Goal: Transaction & Acquisition: Purchase product/service

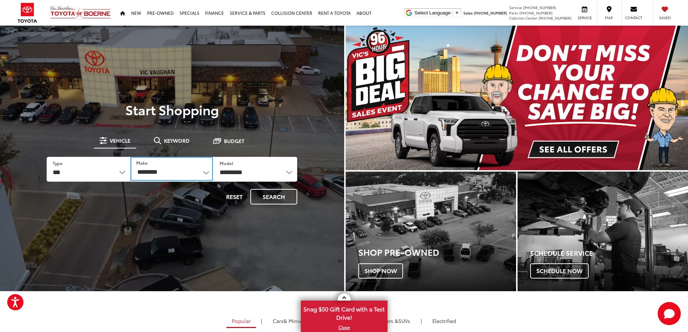
click at [204, 173] on select "**********" at bounding box center [171, 169] width 83 height 24
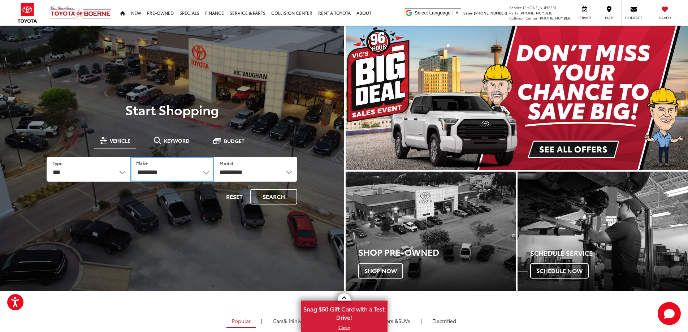
select select "***"
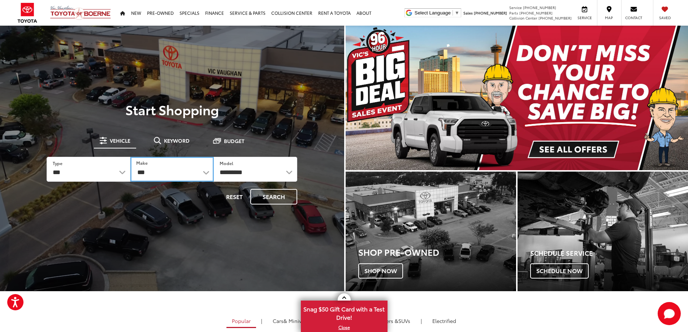
click at [130, 157] on select "**********" at bounding box center [171, 169] width 83 height 25
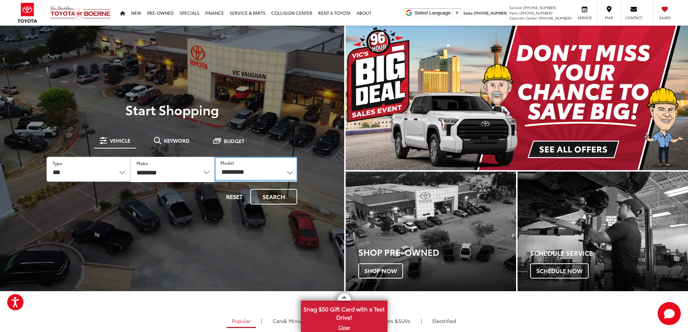
click at [288, 171] on select "**********" at bounding box center [255, 169] width 83 height 24
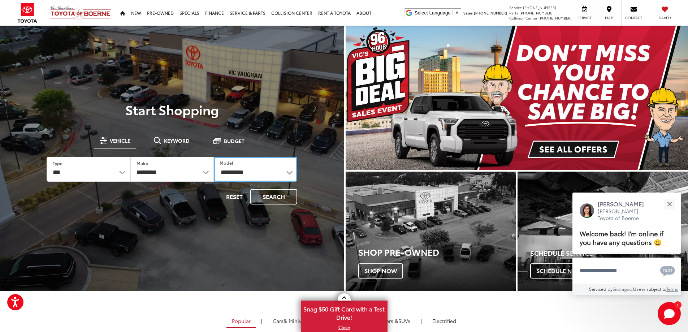
select select "**********"
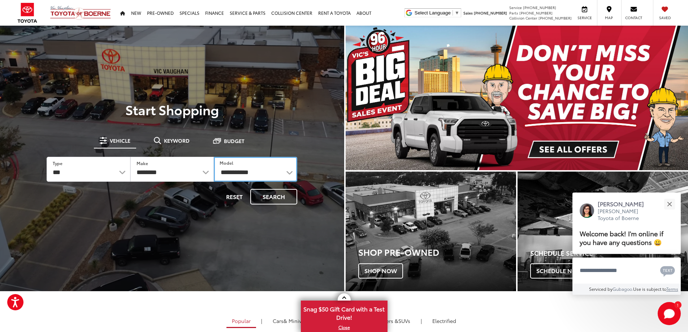
click at [214, 157] on select "**********" at bounding box center [255, 169] width 83 height 25
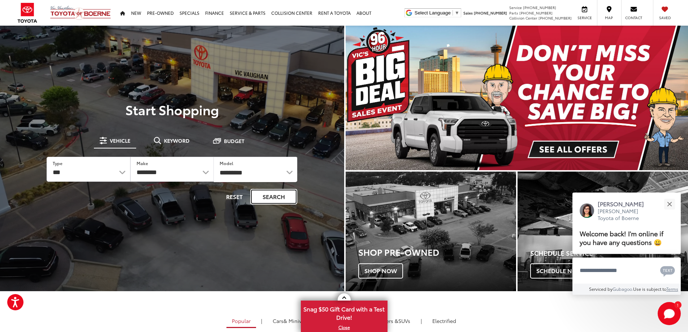
click at [268, 198] on button "Search" at bounding box center [273, 197] width 47 height 16
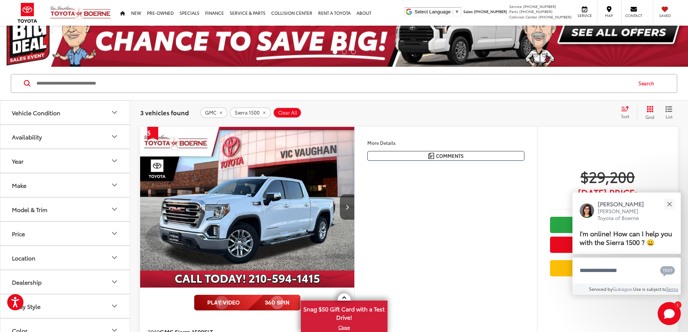
scroll to position [72, 0]
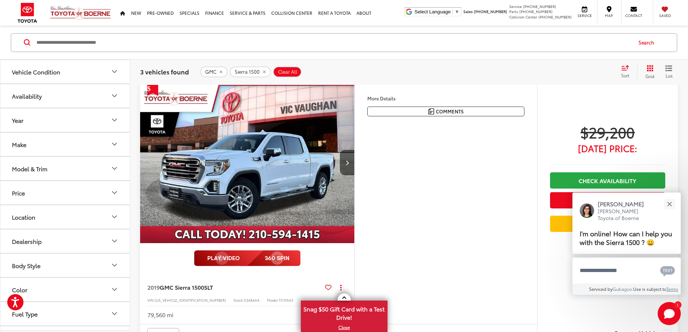
click at [293, 200] on img "2019 GMC Sierra 1500 SLT 0" at bounding box center [247, 162] width 215 height 161
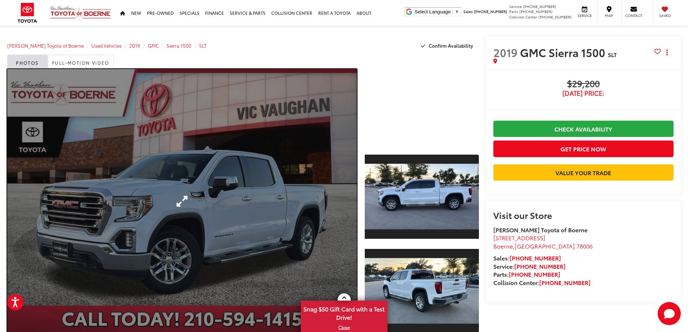
click at [183, 200] on link "Expand Photo 0" at bounding box center [181, 201] width 349 height 264
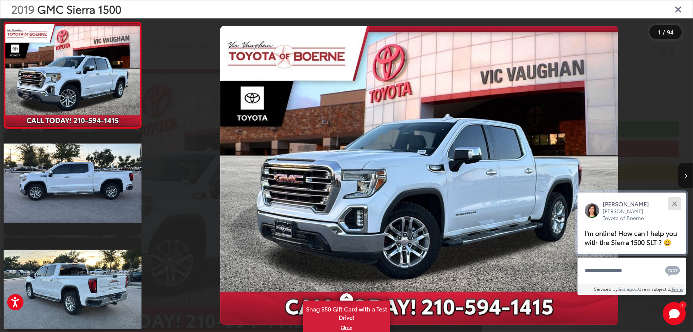
click at [675, 201] on button "Close" at bounding box center [675, 204] width 16 height 16
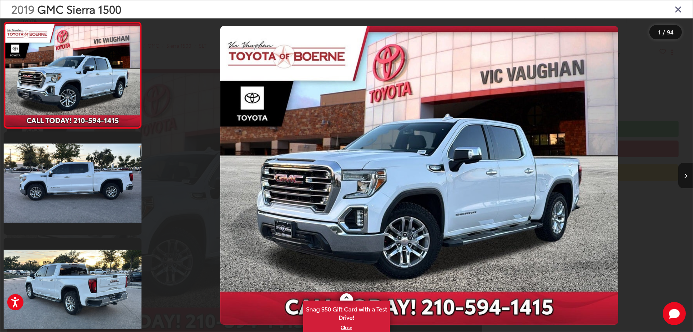
click at [686, 176] on icon "Next image" at bounding box center [685, 175] width 3 height 5
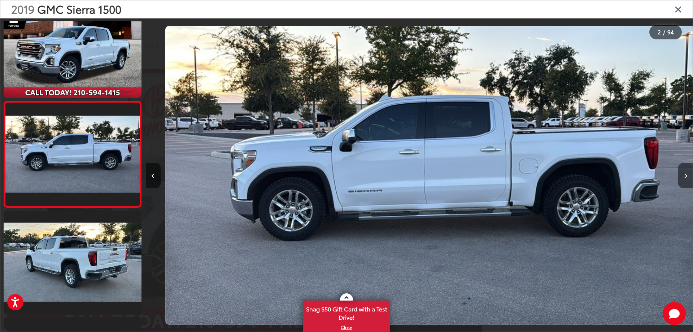
scroll to position [0, 547]
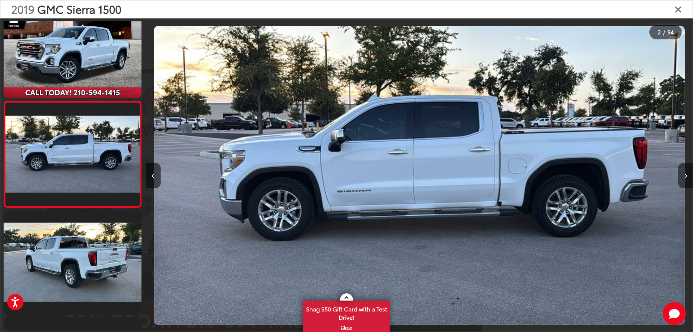
click at [686, 176] on icon "Next image" at bounding box center [685, 175] width 3 height 5
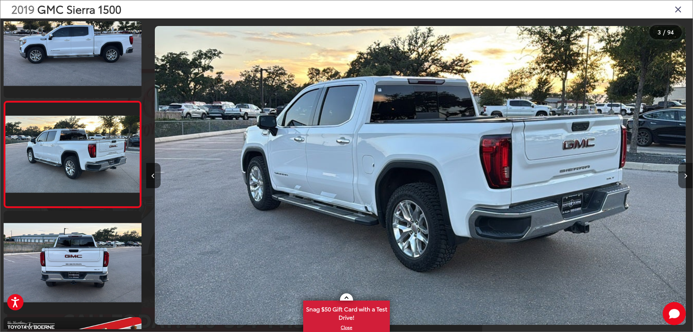
scroll to position [0, 1093]
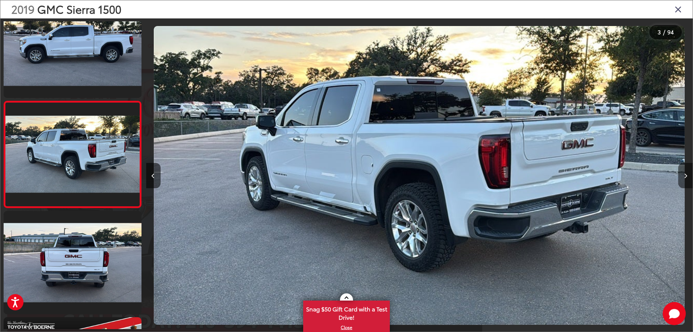
click at [686, 176] on icon "Next image" at bounding box center [685, 175] width 3 height 5
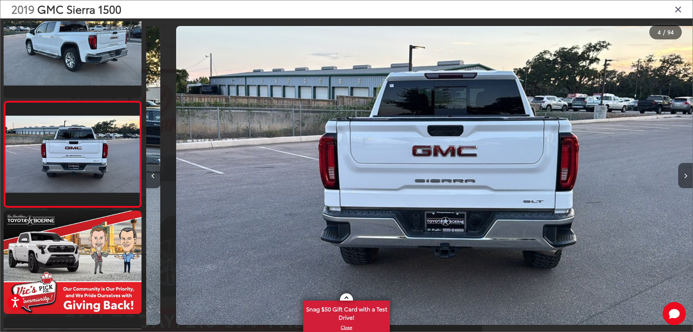
scroll to position [0, 1640]
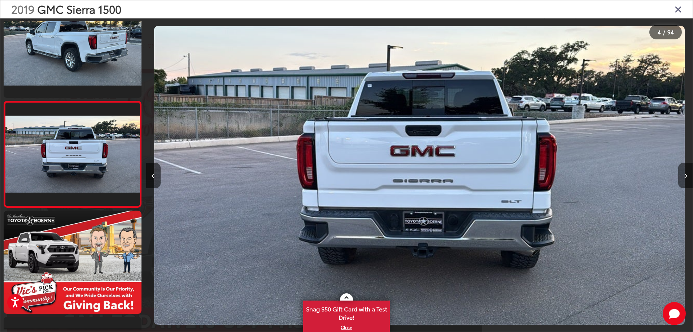
click at [686, 176] on icon "Next image" at bounding box center [685, 175] width 3 height 5
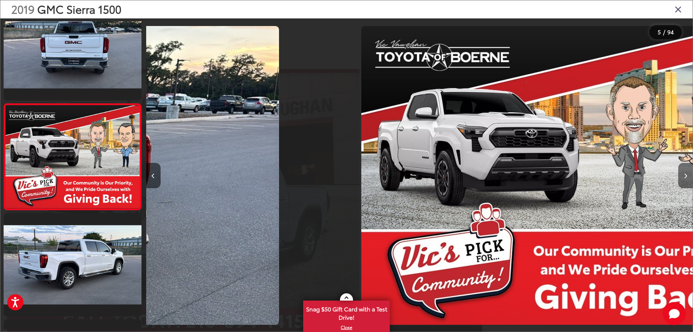
scroll to position [346, 0]
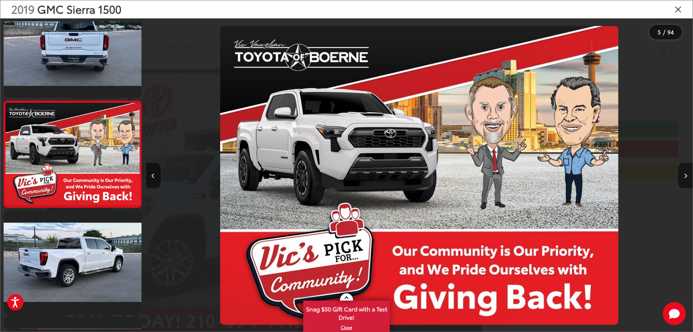
click at [686, 176] on icon "Next image" at bounding box center [685, 175] width 3 height 5
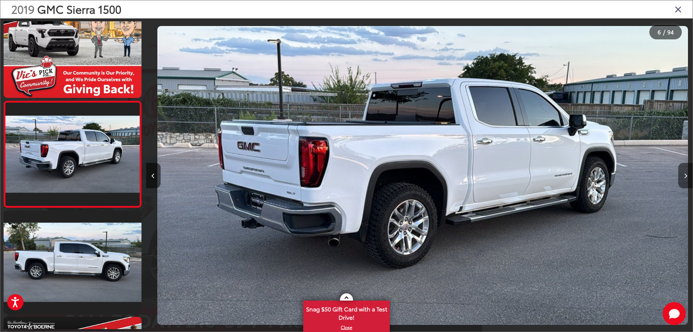
scroll to position [0, 2734]
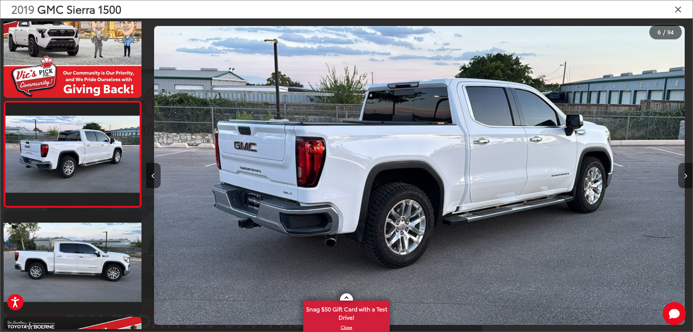
click at [686, 176] on icon "Next image" at bounding box center [685, 175] width 3 height 5
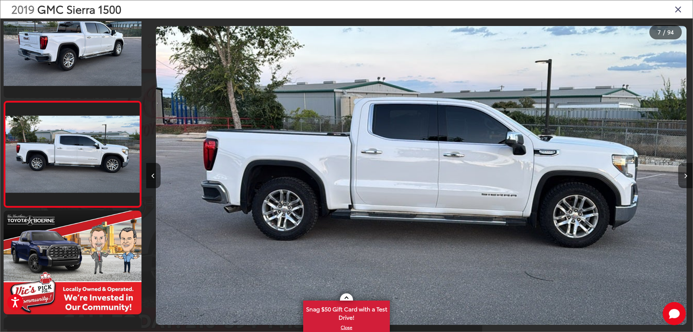
scroll to position [0, 3280]
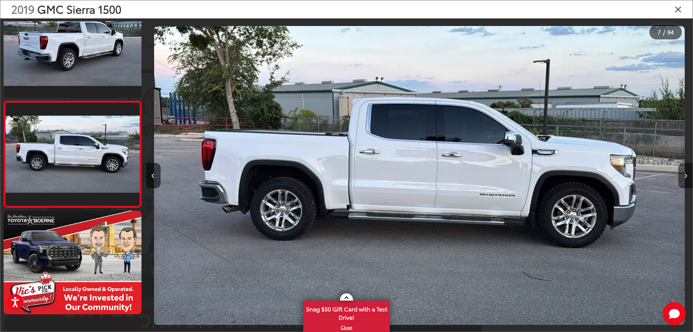
click at [686, 176] on icon "Next image" at bounding box center [685, 175] width 3 height 5
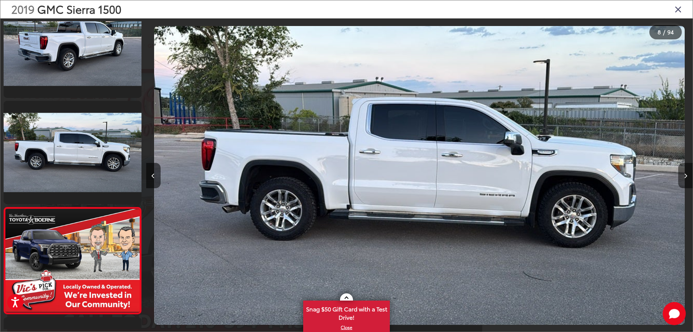
scroll to position [0, 0]
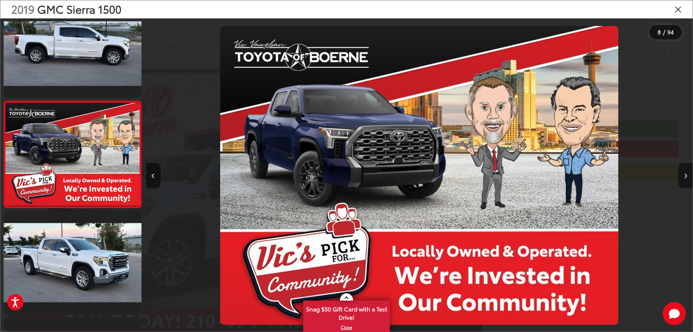
click at [686, 176] on icon "Next image" at bounding box center [685, 175] width 3 height 5
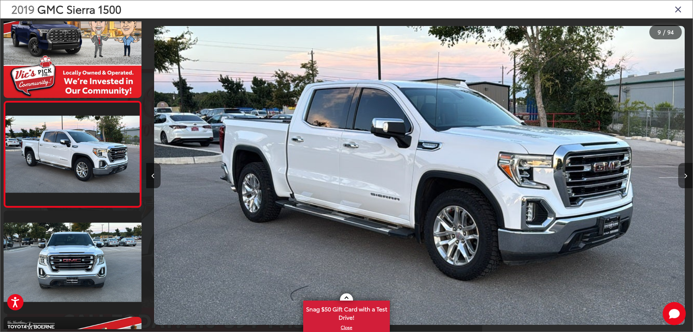
click at [686, 176] on icon "Next image" at bounding box center [685, 175] width 3 height 5
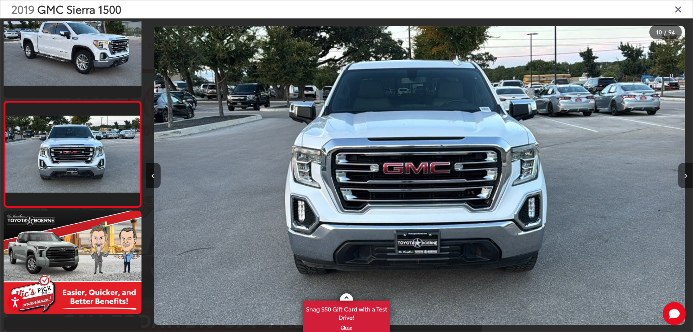
click at [686, 176] on icon "Next image" at bounding box center [685, 175] width 3 height 5
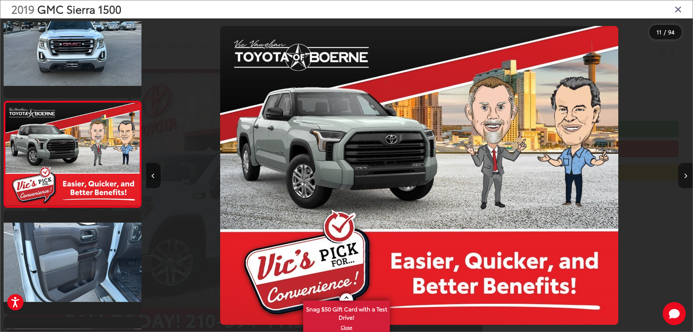
click at [686, 176] on icon "Next image" at bounding box center [685, 175] width 3 height 5
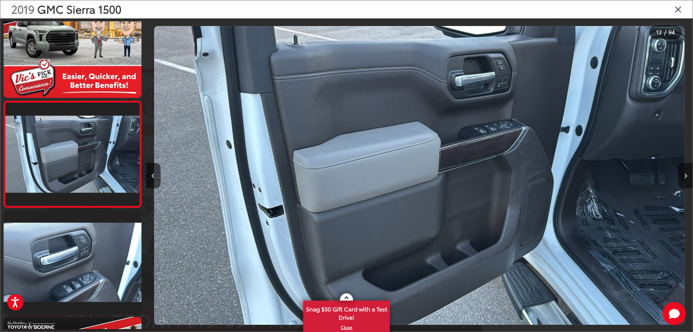
click at [686, 176] on icon "Next image" at bounding box center [685, 175] width 3 height 5
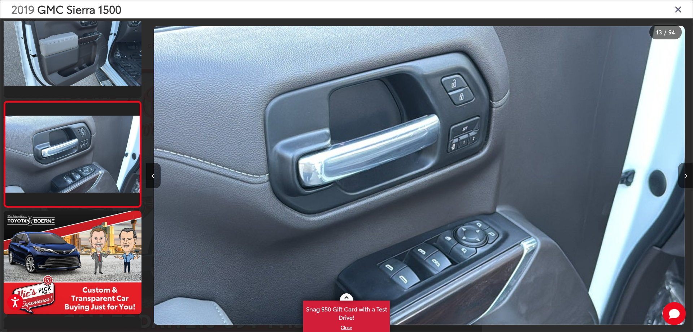
click at [686, 176] on icon "Next image" at bounding box center [685, 175] width 3 height 5
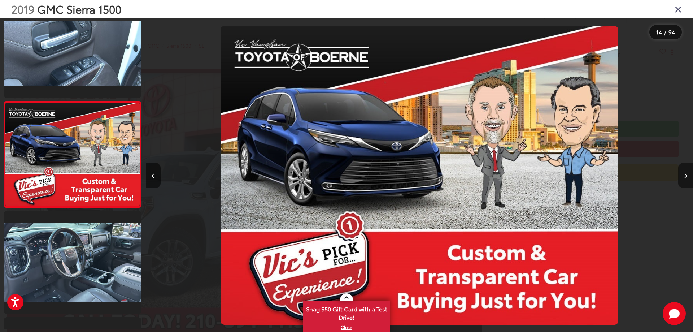
click at [686, 176] on icon "Next image" at bounding box center [685, 175] width 3 height 5
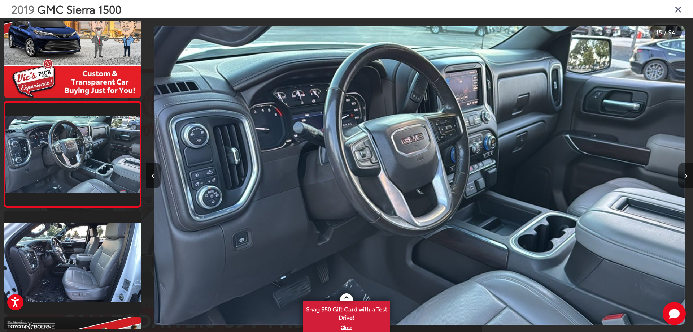
click at [686, 176] on icon "Next image" at bounding box center [685, 175] width 3 height 5
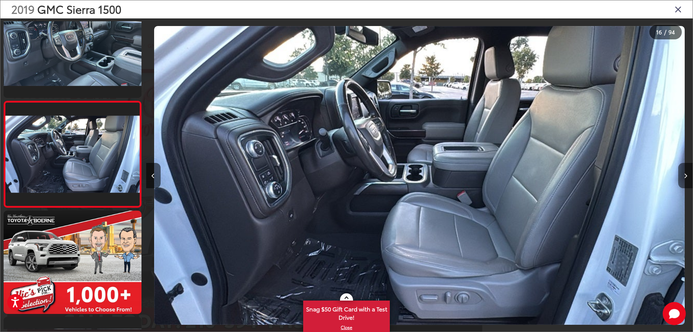
click at [686, 176] on icon "Next image" at bounding box center [685, 175] width 3 height 5
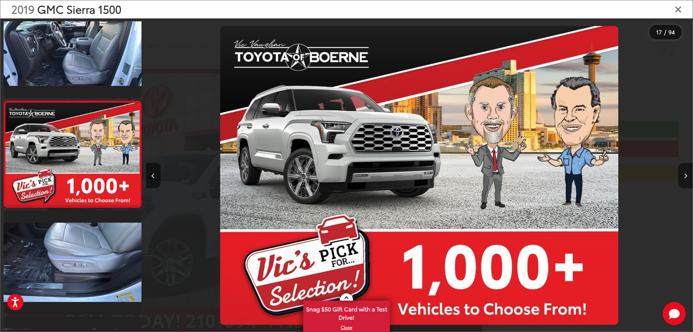
click at [686, 176] on icon "Next image" at bounding box center [685, 175] width 3 height 5
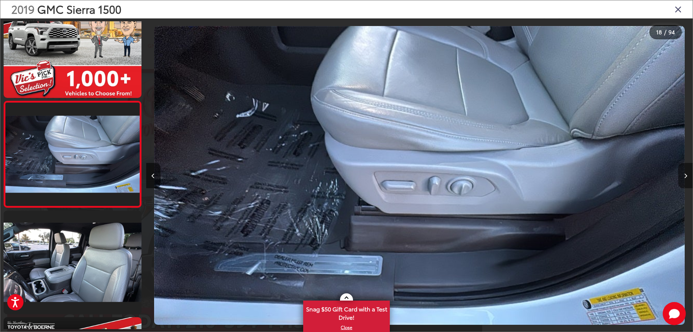
click at [686, 176] on icon "Next image" at bounding box center [685, 175] width 3 height 5
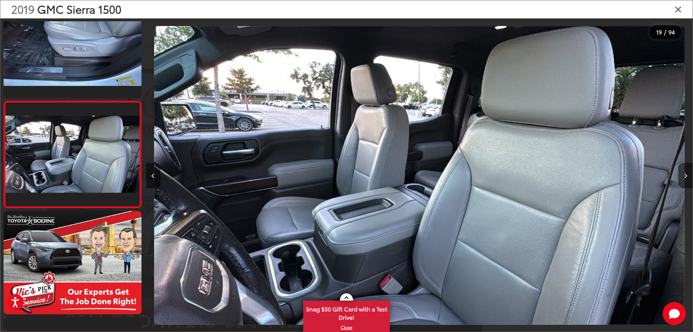
click at [686, 176] on icon "Next image" at bounding box center [685, 175] width 3 height 5
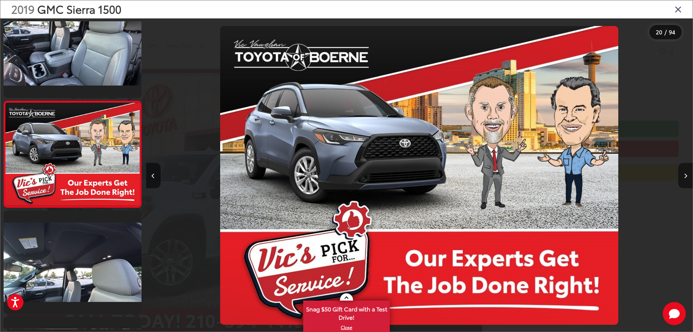
click at [686, 176] on icon "Next image" at bounding box center [685, 175] width 3 height 5
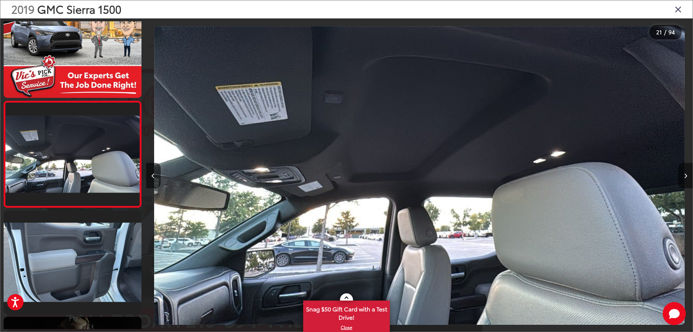
click at [686, 176] on icon "Next image" at bounding box center [685, 175] width 3 height 5
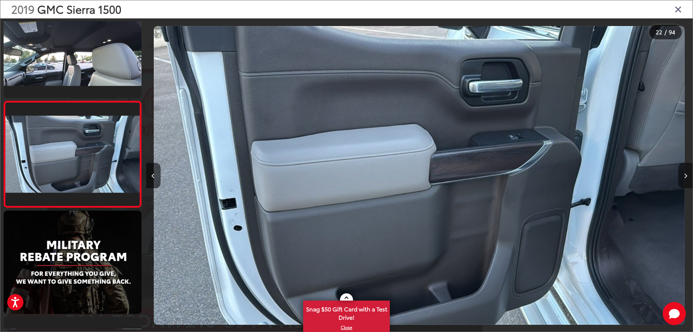
click at [686, 176] on icon "Next image" at bounding box center [685, 175] width 3 height 5
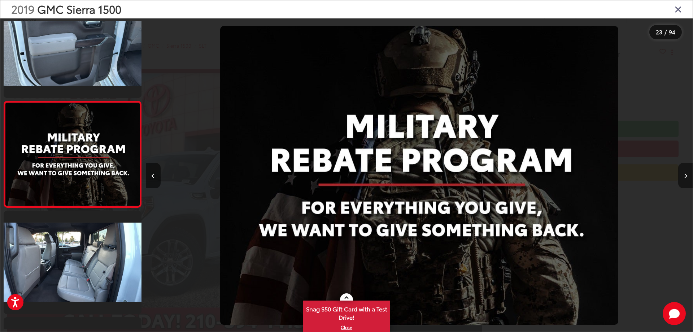
click at [686, 176] on icon "Next image" at bounding box center [685, 175] width 3 height 5
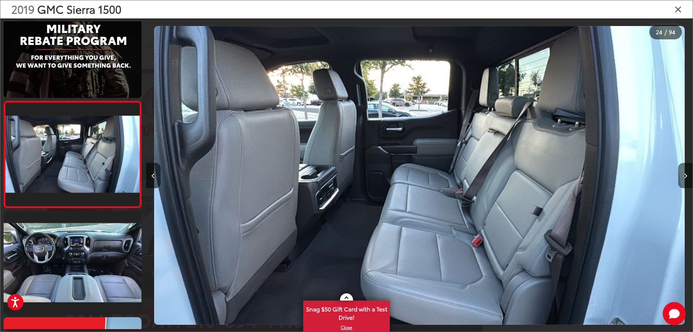
click at [686, 176] on icon "Next image" at bounding box center [685, 175] width 3 height 5
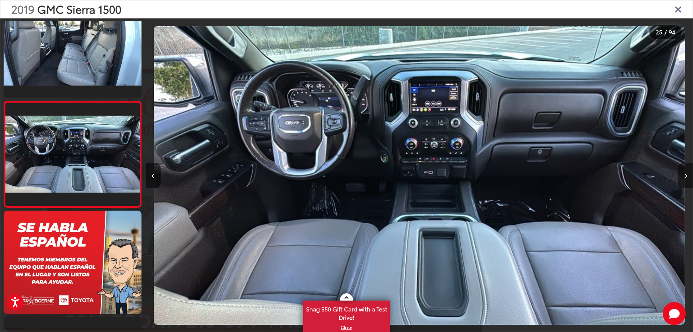
click at [686, 176] on icon "Next image" at bounding box center [685, 175] width 3 height 5
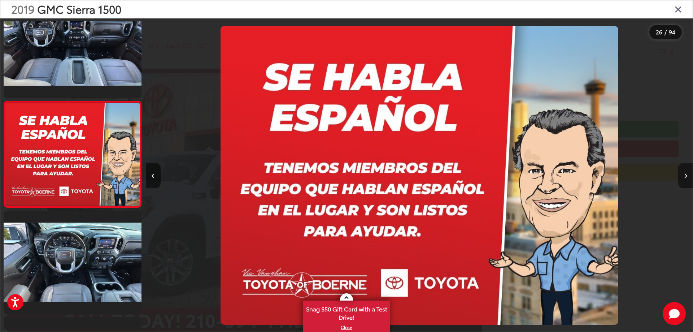
click at [686, 176] on icon "Next image" at bounding box center [685, 175] width 3 height 5
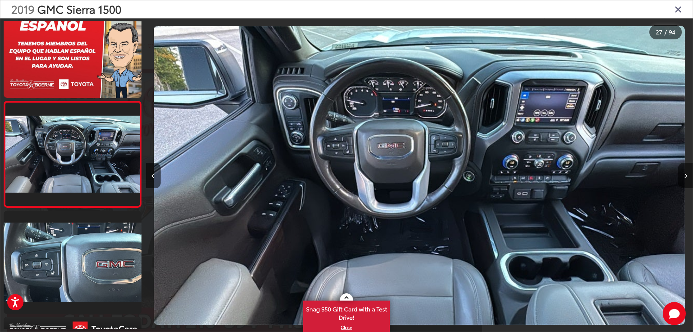
click at [686, 176] on icon "Next image" at bounding box center [685, 175] width 3 height 5
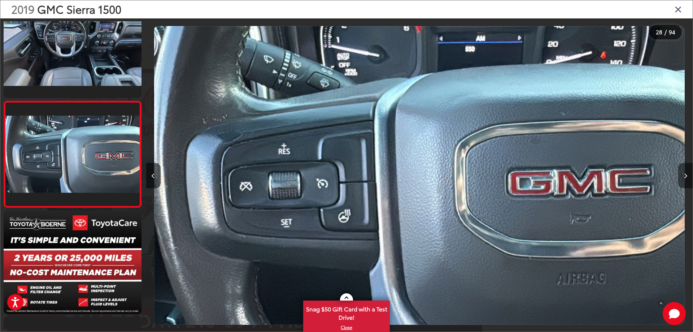
click at [686, 176] on icon "Next image" at bounding box center [685, 175] width 3 height 5
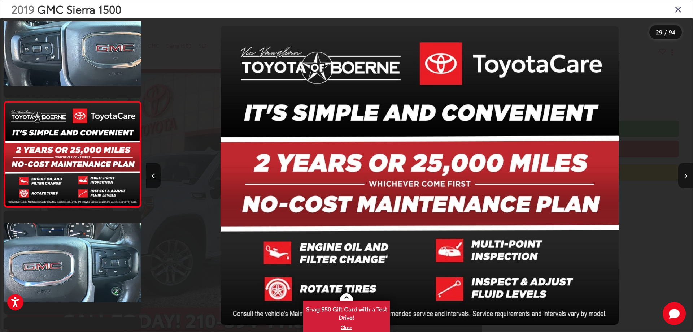
click at [686, 176] on icon "Next image" at bounding box center [685, 175] width 3 height 5
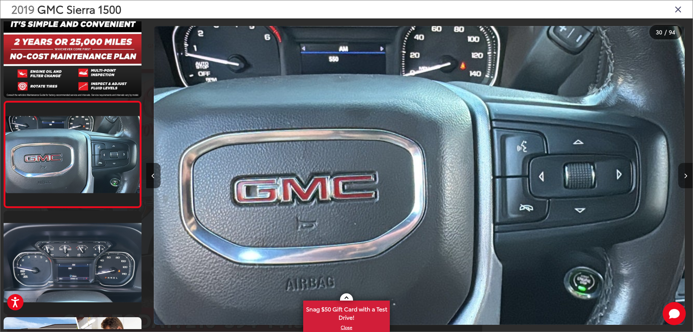
click at [686, 176] on icon "Next image" at bounding box center [685, 175] width 3 height 5
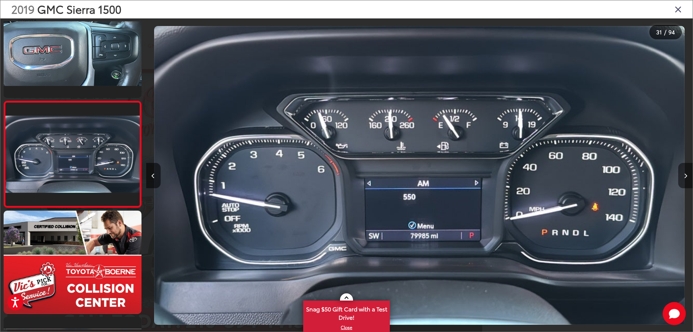
click at [686, 176] on icon "Next image" at bounding box center [685, 175] width 3 height 5
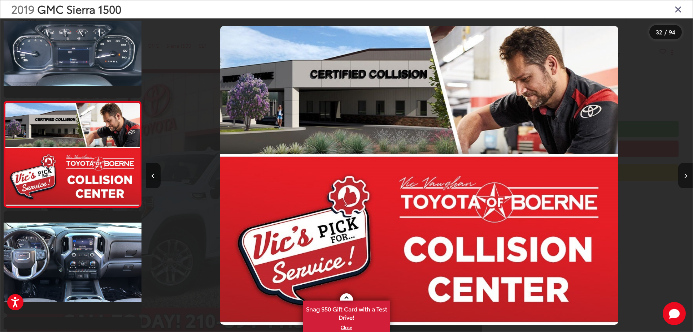
click at [686, 176] on icon "Next image" at bounding box center [685, 175] width 3 height 5
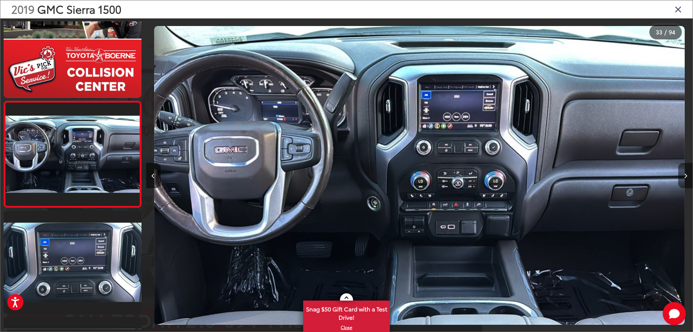
click at [686, 176] on icon "Next image" at bounding box center [685, 175] width 3 height 5
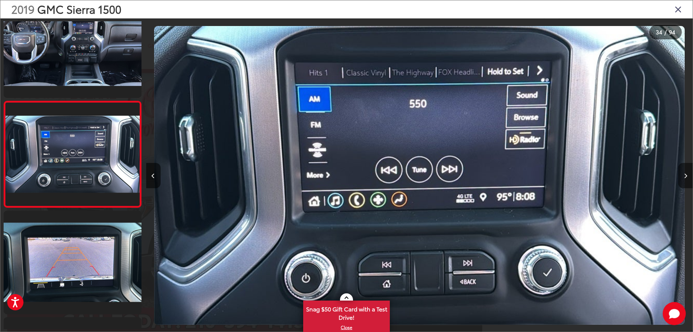
click at [686, 176] on icon "Next image" at bounding box center [685, 175] width 3 height 5
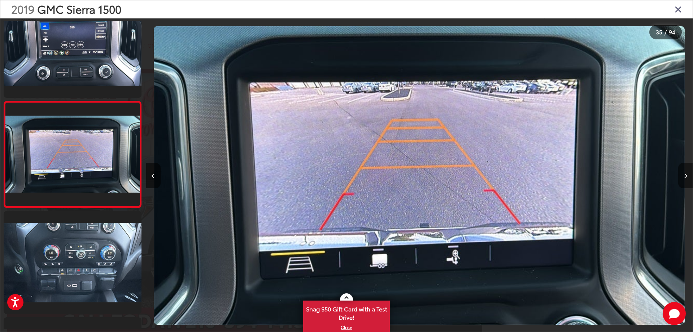
click at [686, 176] on icon "Next image" at bounding box center [685, 175] width 3 height 5
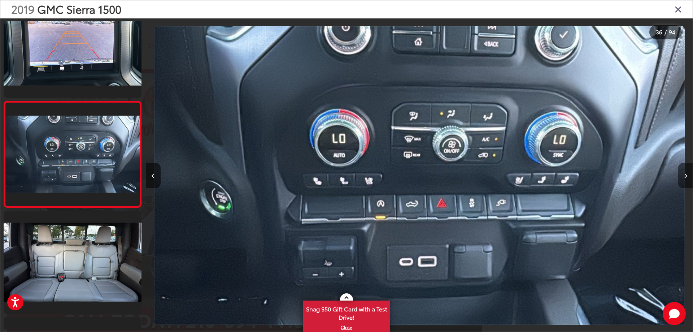
click at [686, 176] on icon "Next image" at bounding box center [685, 175] width 3 height 5
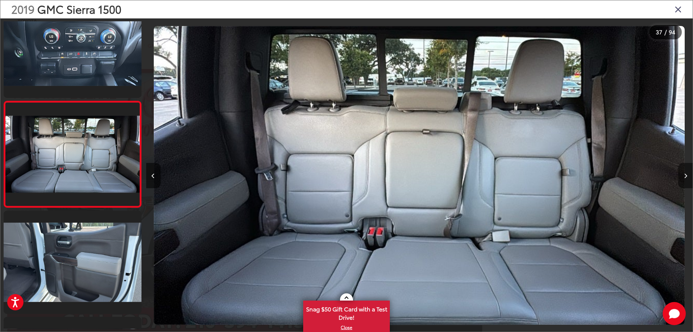
click at [686, 176] on icon "Next image" at bounding box center [685, 175] width 3 height 5
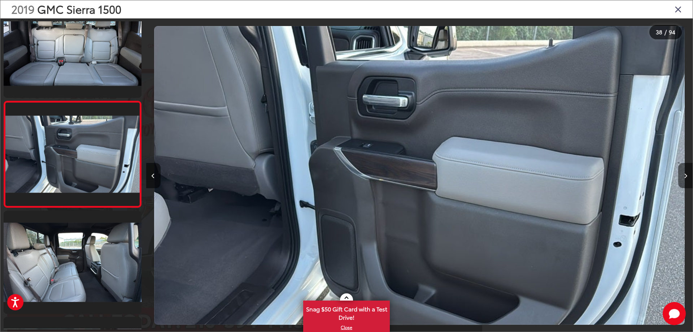
click at [686, 176] on icon "Next image" at bounding box center [685, 175] width 3 height 5
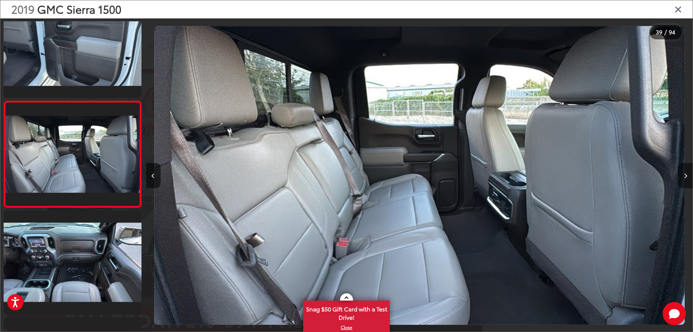
click at [686, 176] on icon "Next image" at bounding box center [685, 175] width 3 height 5
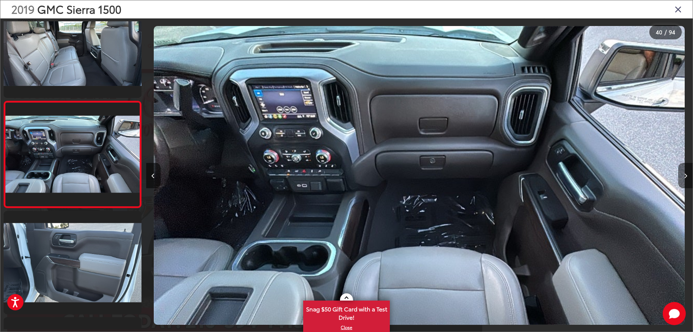
click at [686, 176] on icon "Next image" at bounding box center [685, 175] width 3 height 5
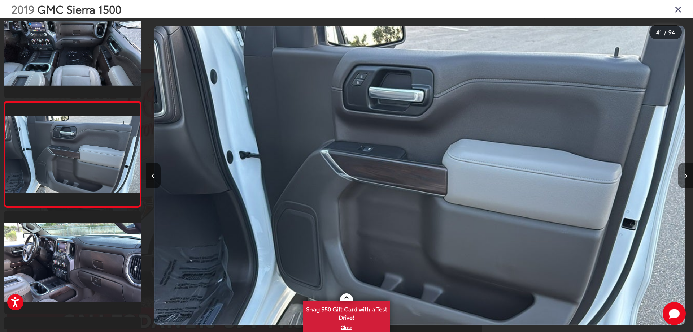
click at [686, 176] on icon "Next image" at bounding box center [685, 175] width 3 height 5
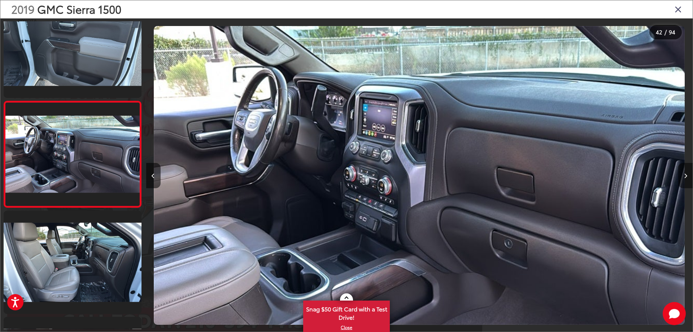
click at [686, 176] on icon "Next image" at bounding box center [685, 175] width 3 height 5
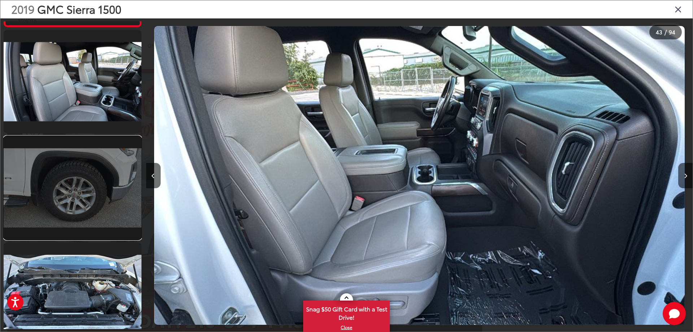
click at [86, 196] on link at bounding box center [73, 187] width 138 height 103
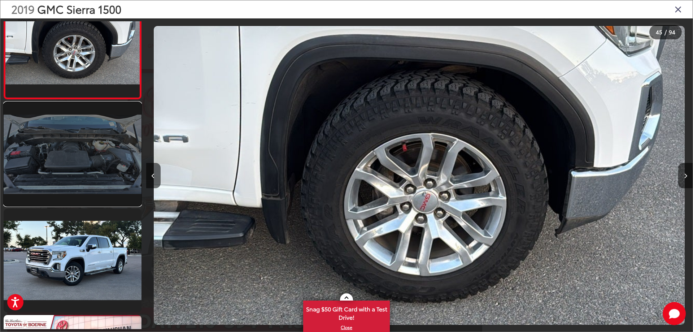
click at [81, 177] on link at bounding box center [73, 153] width 138 height 103
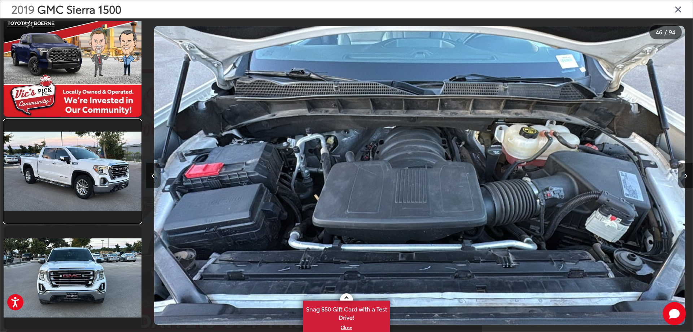
click at [81, 177] on link at bounding box center [73, 170] width 138 height 103
